Goal: Transaction & Acquisition: Purchase product/service

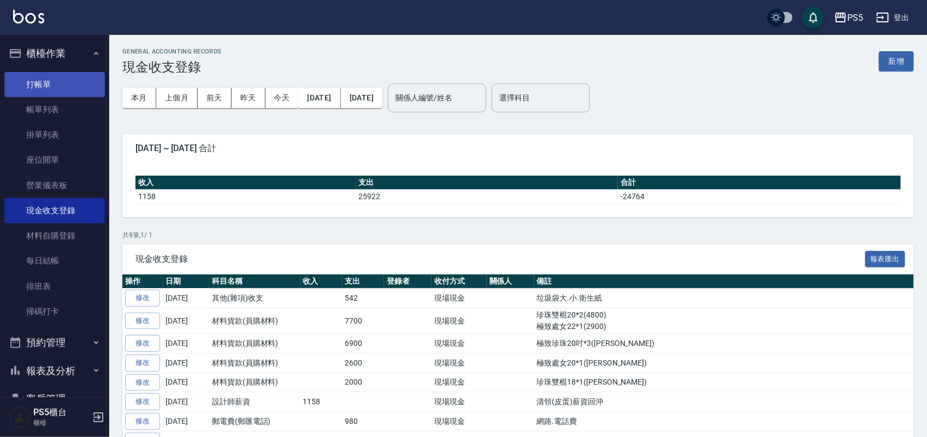
click at [41, 80] on link "打帳單" at bounding box center [54, 84] width 100 height 25
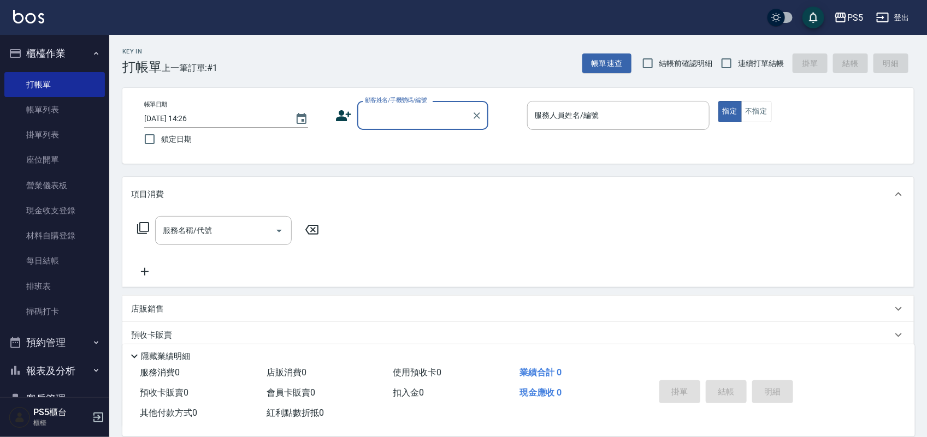
click at [380, 116] on input "顧客姓名/手機號碼/編號" at bounding box center [414, 115] width 105 height 19
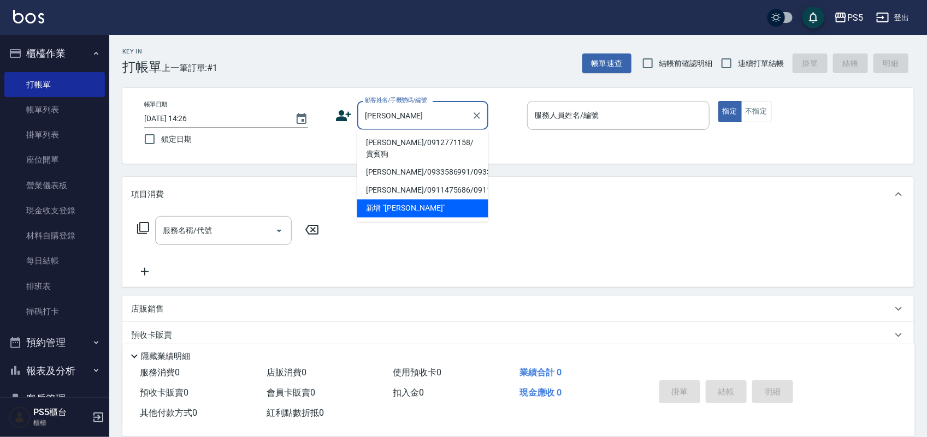
click at [411, 142] on li "[PERSON_NAME]/0912771158/貴賓狗" at bounding box center [422, 148] width 131 height 29
type input "[PERSON_NAME]/0912771158/貴賓狗"
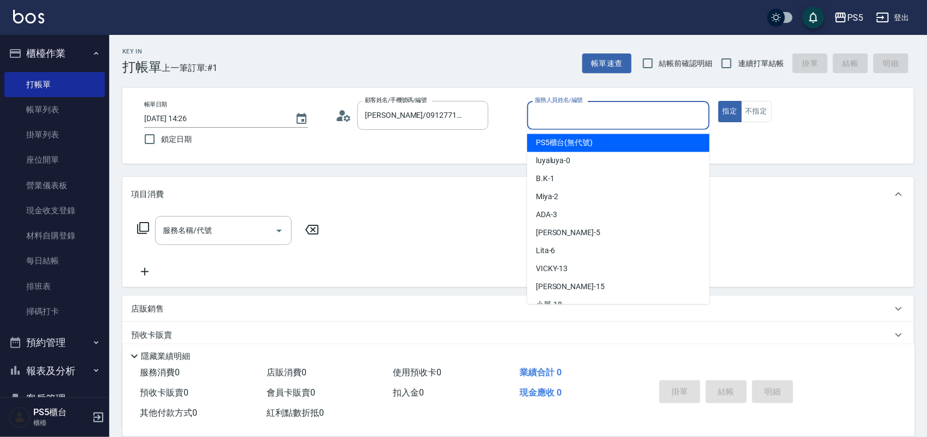
click at [602, 116] on input "服務人員姓名/編號" at bounding box center [618, 115] width 173 height 19
type input "Jolie-5"
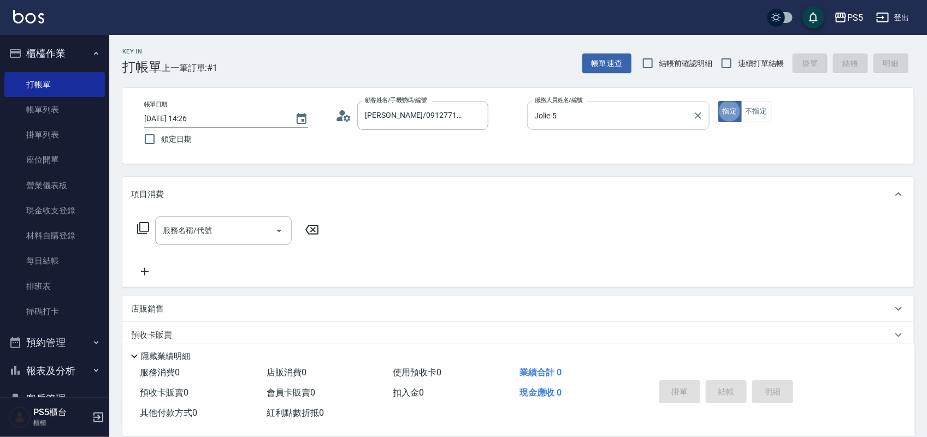
type button "true"
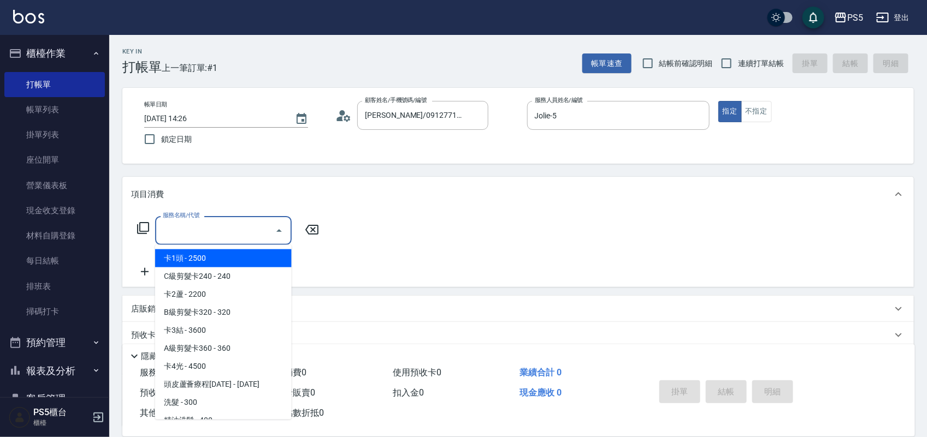
click at [223, 222] on input "服務名稱/代號" at bounding box center [215, 230] width 110 height 19
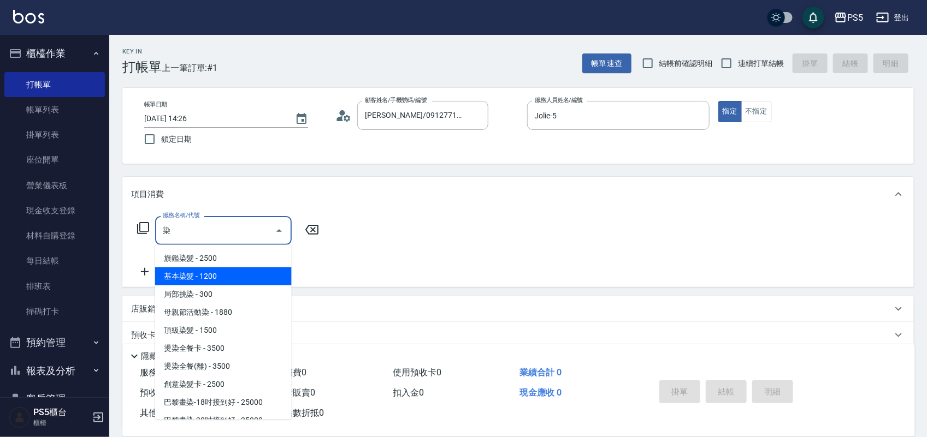
click at [220, 274] on span "基本染髮 - 1200" at bounding box center [223, 277] width 137 height 18
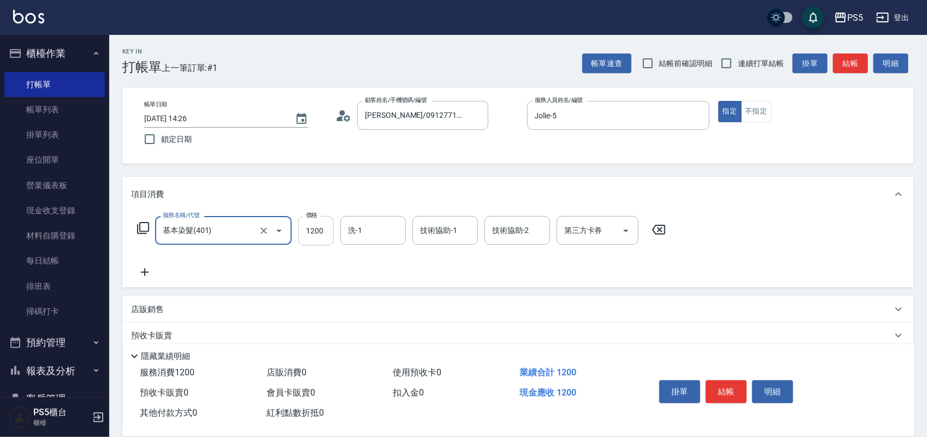
type input "基本染髮(401)"
click at [321, 228] on input "1200" at bounding box center [316, 230] width 36 height 29
type input "1500"
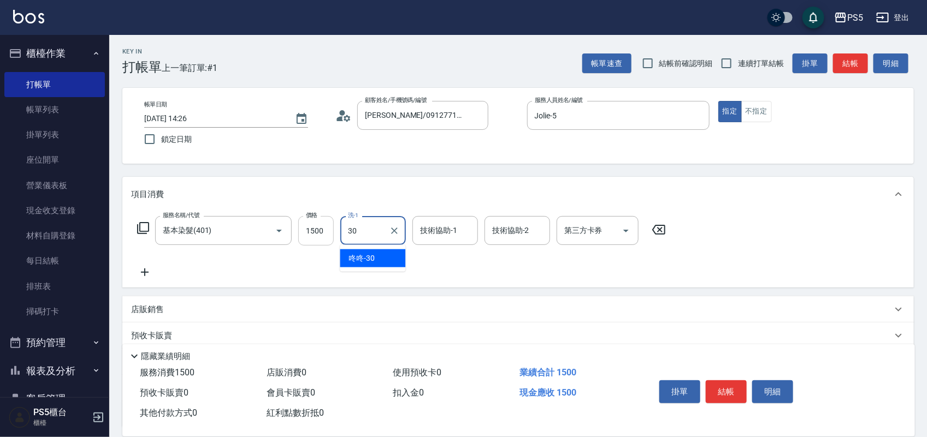
type input "咚咚-30"
click at [741, 384] on button "結帳" at bounding box center [726, 392] width 41 height 23
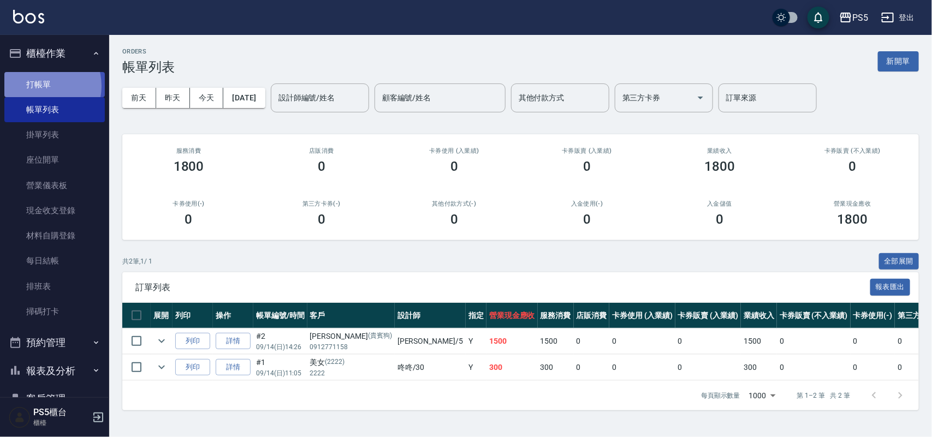
click at [42, 86] on link "打帳單" at bounding box center [54, 84] width 100 height 25
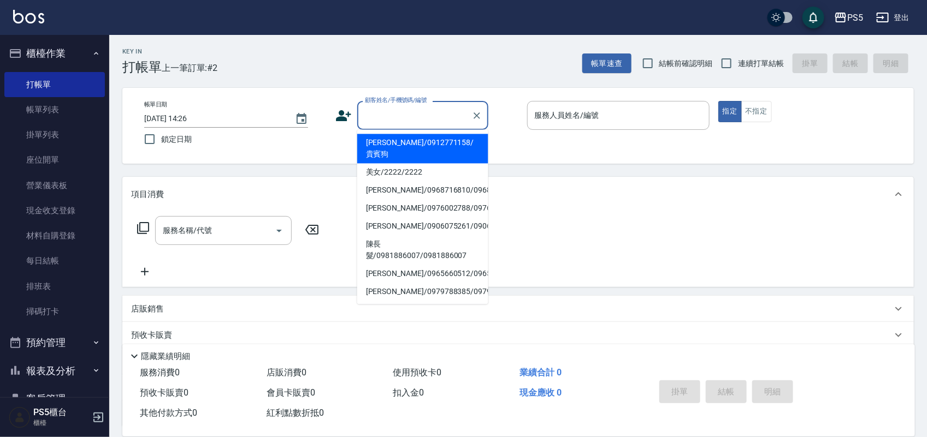
click at [392, 116] on input "顧客姓名/手機號碼/編號" at bounding box center [414, 115] width 105 height 19
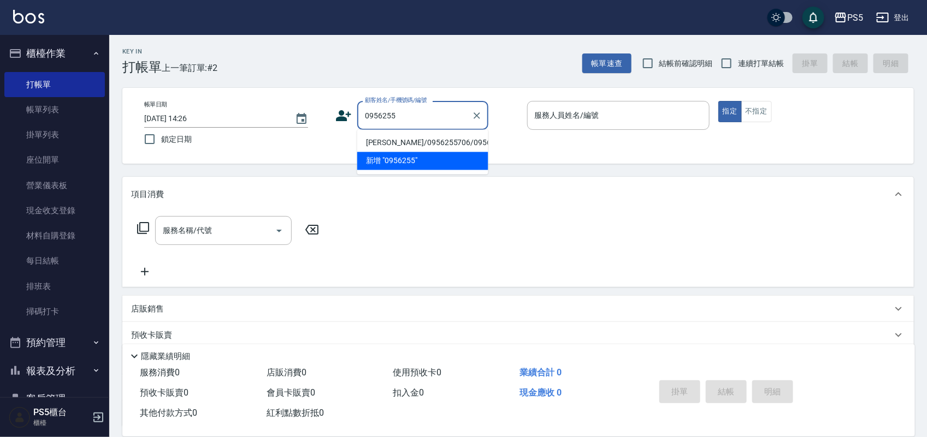
click at [386, 149] on li "[PERSON_NAME]/0956255706/0956255706" at bounding box center [422, 143] width 131 height 18
type input "[PERSON_NAME]/0956255706/0956255706"
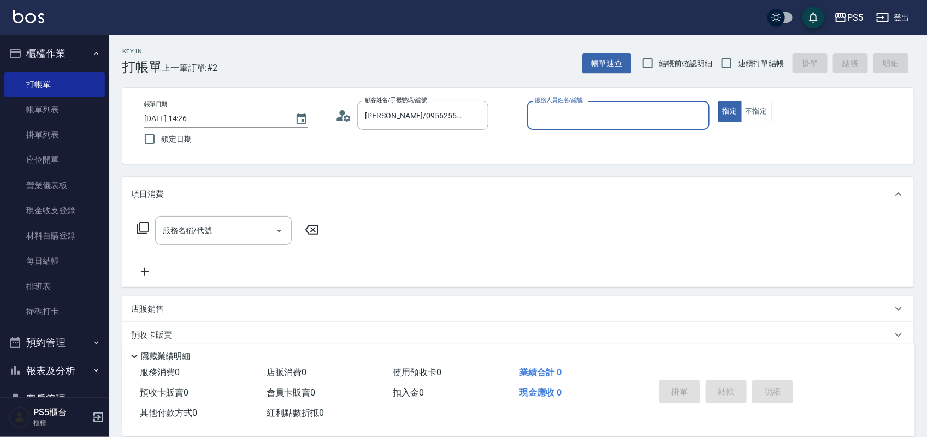
type input "Jolie-5"
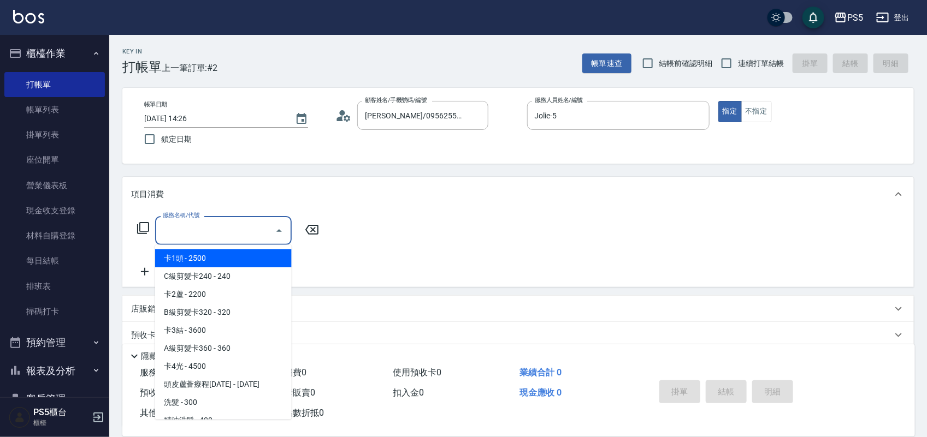
click at [236, 231] on input "服務名稱/代號" at bounding box center [215, 230] width 110 height 19
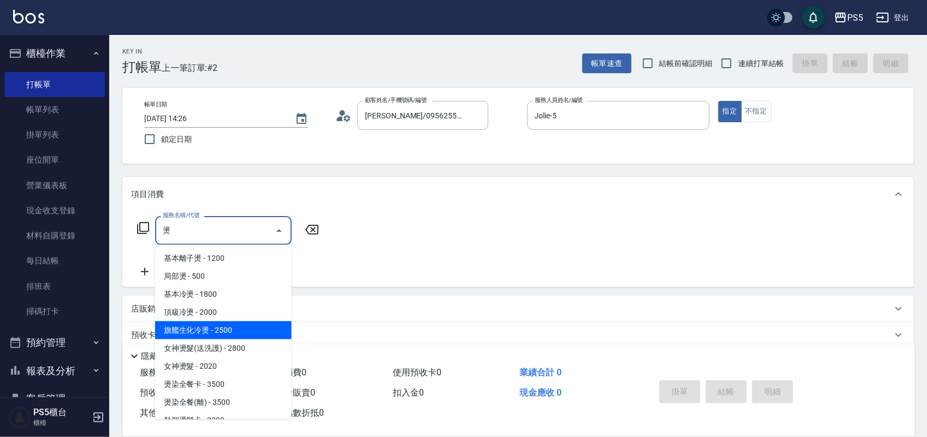
click at [228, 326] on span "旗艦生化冷燙 - 2500" at bounding box center [223, 331] width 137 height 18
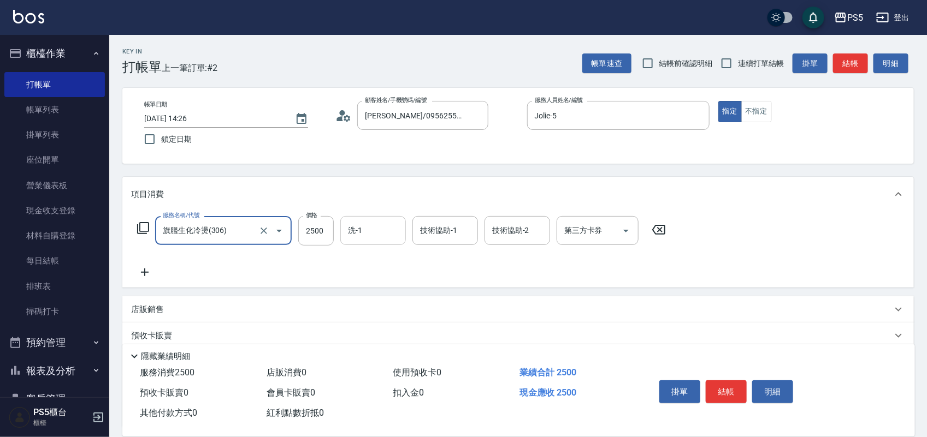
type input "旗艦生化冷燙(306)"
click at [377, 232] on input "洗-1" at bounding box center [373, 230] width 56 height 19
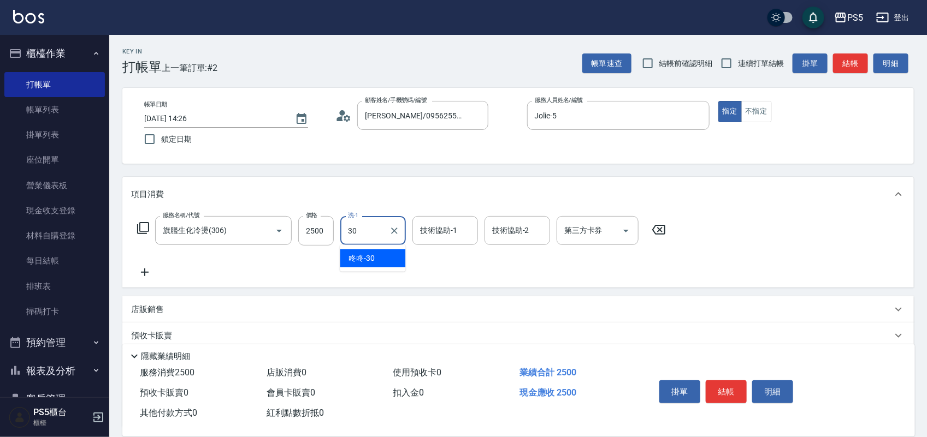
type input "咚咚-30"
click at [718, 388] on button "結帳" at bounding box center [726, 392] width 41 height 23
